Goal: Information Seeking & Learning: Compare options

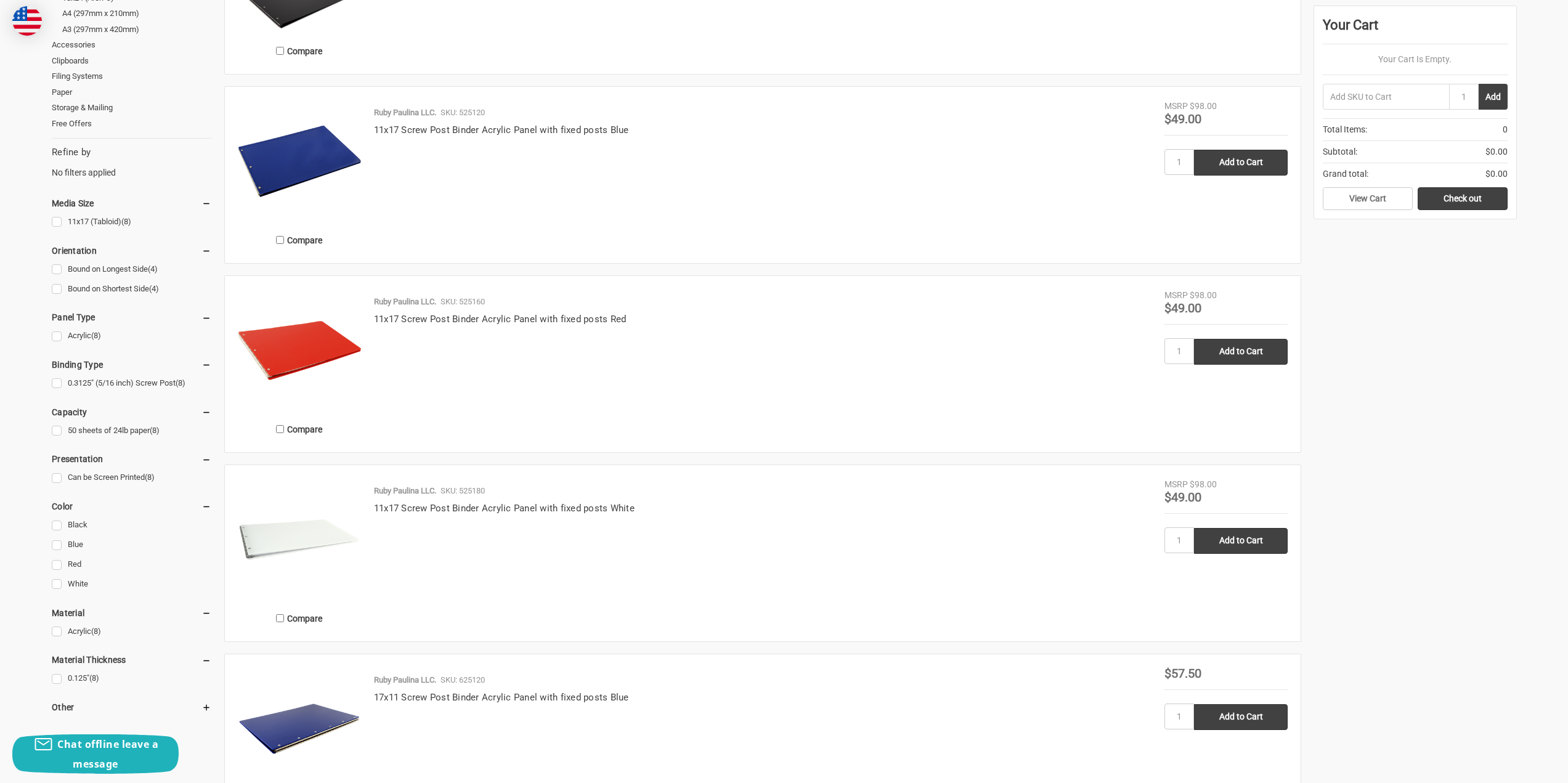
scroll to position [493, 0]
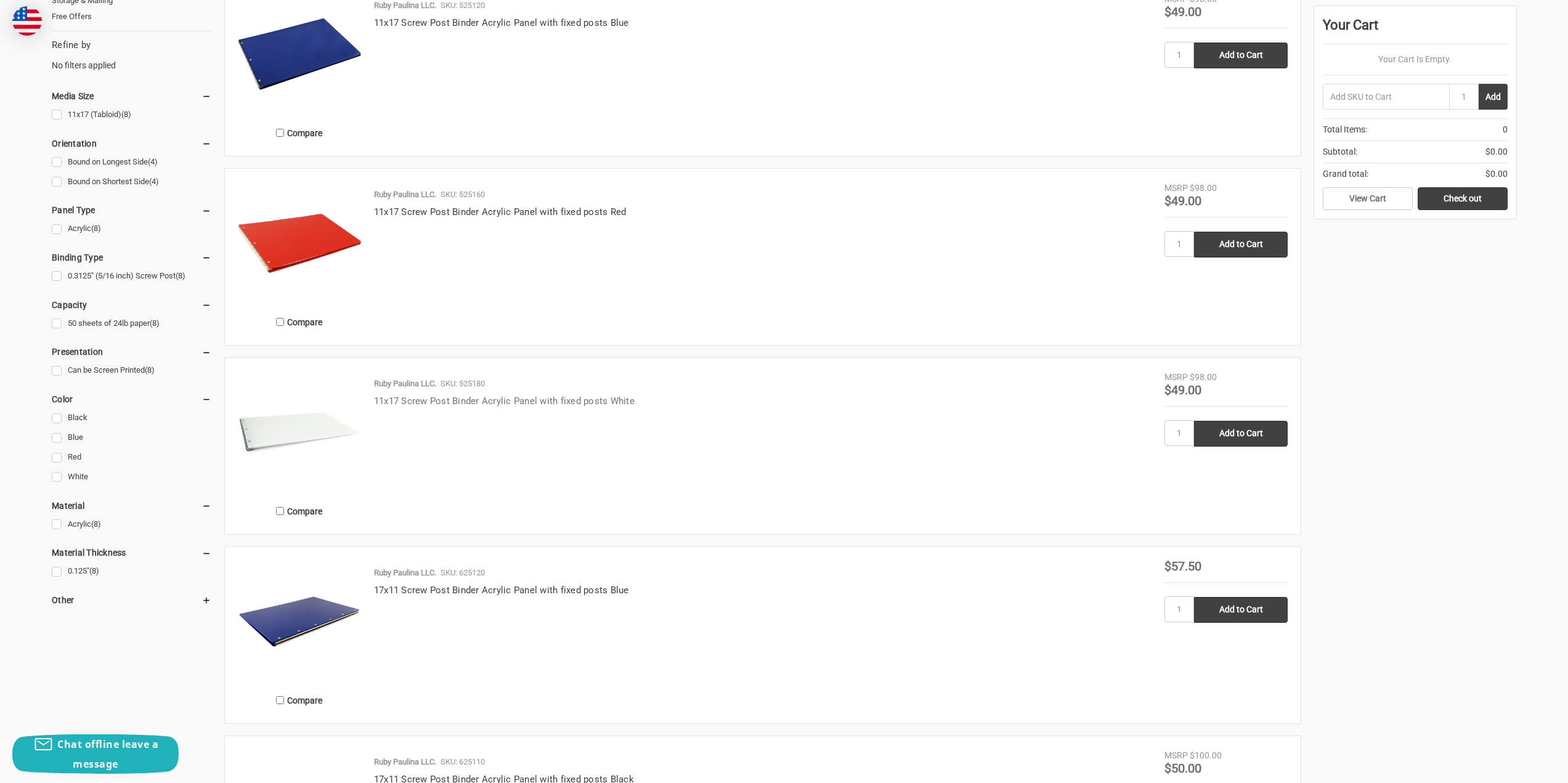
click at [459, 401] on link "11x17 Screw Post Binder Acrylic Panel with fixed posts White" at bounding box center [504, 400] width 261 height 11
